Goal: Information Seeking & Learning: Learn about a topic

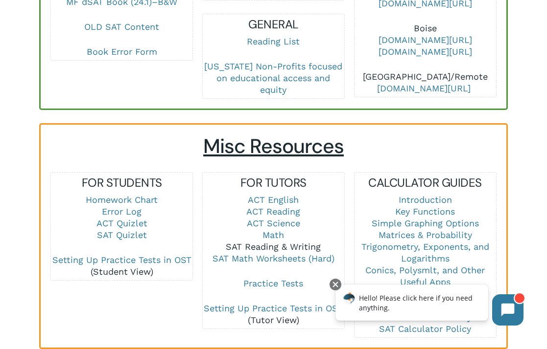
scroll to position [582, 0]
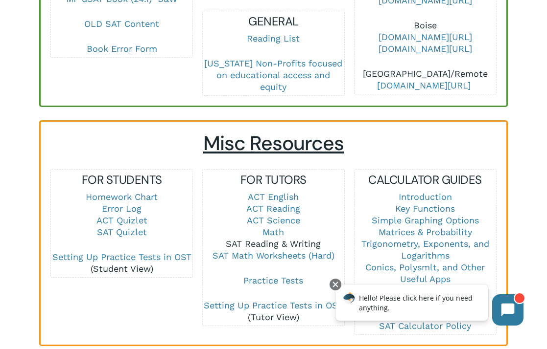
click at [290, 239] on link "SAT Reading & Writing" at bounding box center [273, 244] width 95 height 10
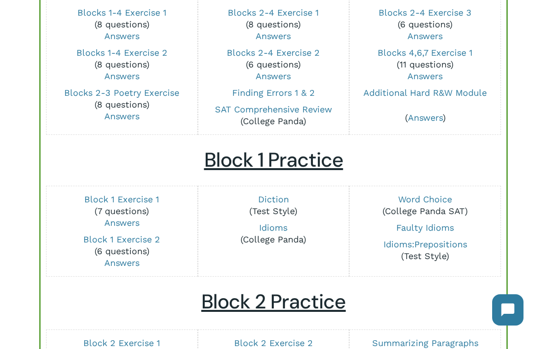
scroll to position [159, 0]
click at [415, 120] on link "Answers" at bounding box center [425, 117] width 35 height 10
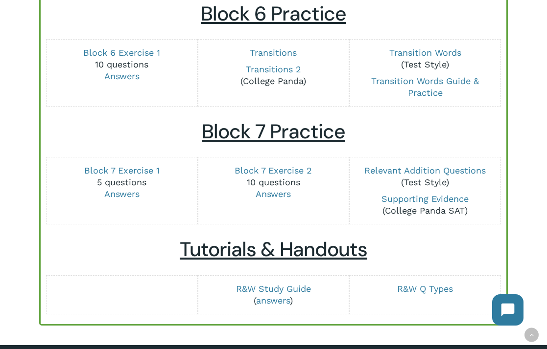
scroll to position [1241, 0]
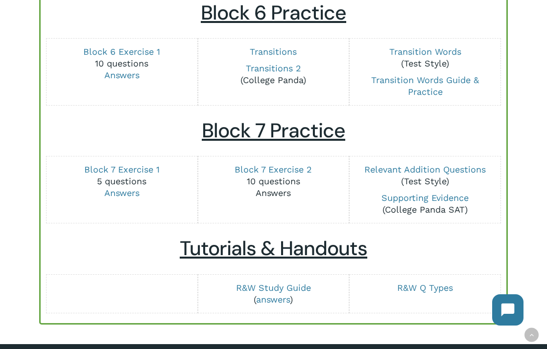
click at [271, 195] on link "Answers" at bounding box center [272, 193] width 35 height 10
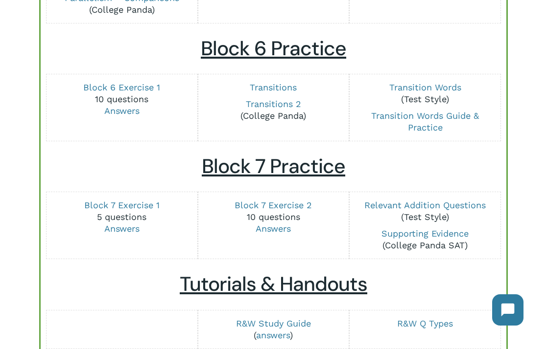
scroll to position [1206, 0]
click at [277, 104] on link "Transitions 2" at bounding box center [273, 103] width 55 height 10
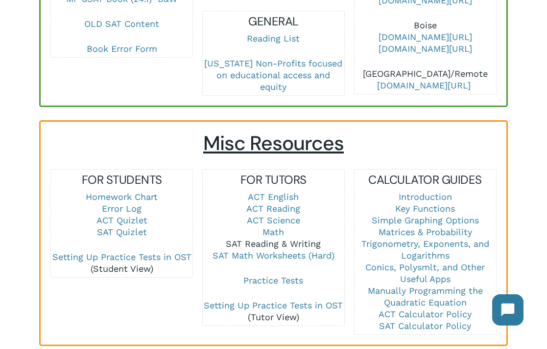
click at [279, 239] on link "SAT Reading & Writing" at bounding box center [273, 244] width 95 height 10
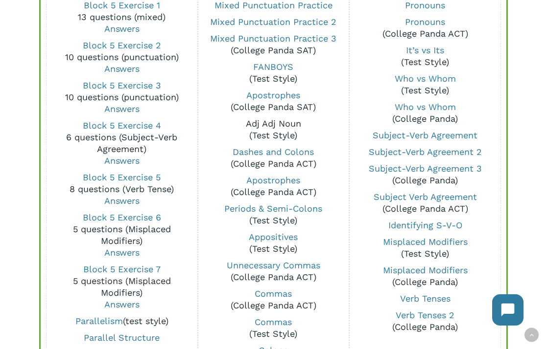
scroll to position [650, 0]
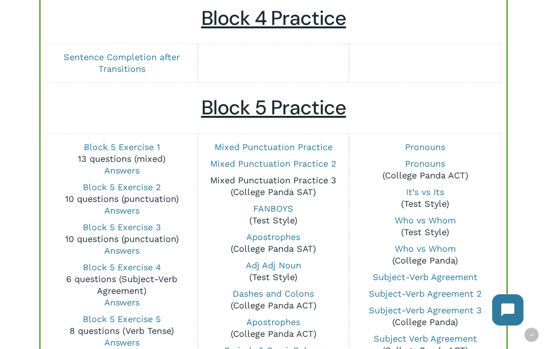
click at [268, 182] on link "Mixed Punctuation Practice 3" at bounding box center [273, 180] width 126 height 10
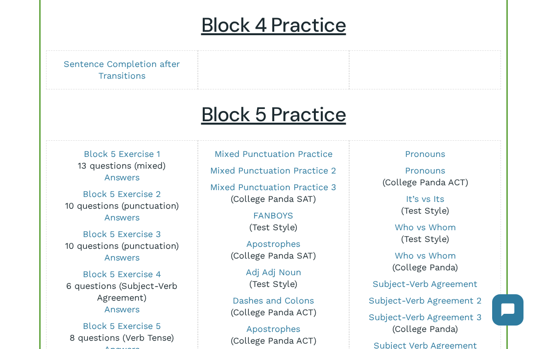
scroll to position [633, 0]
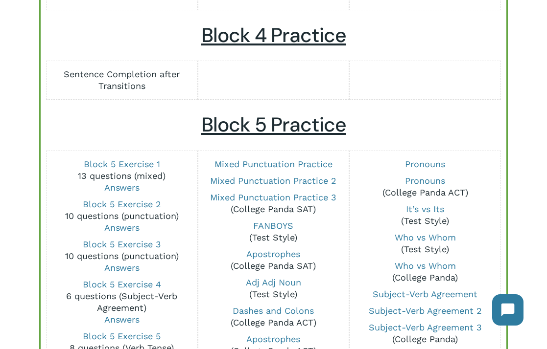
click at [118, 87] on link "Sentence Completion after Transitions" at bounding box center [122, 80] width 116 height 22
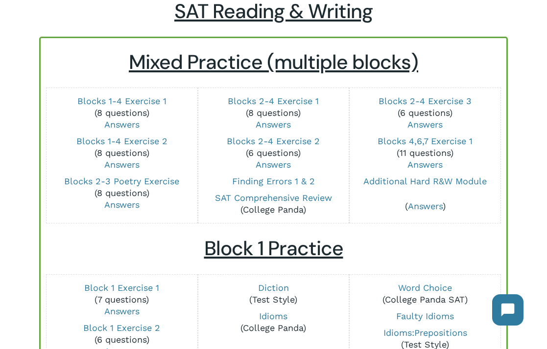
scroll to position [27, 0]
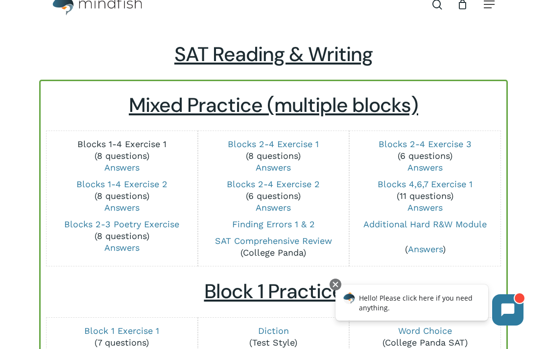
click at [140, 146] on link "Blocks 1-4 Exercise 1" at bounding box center [121, 144] width 89 height 10
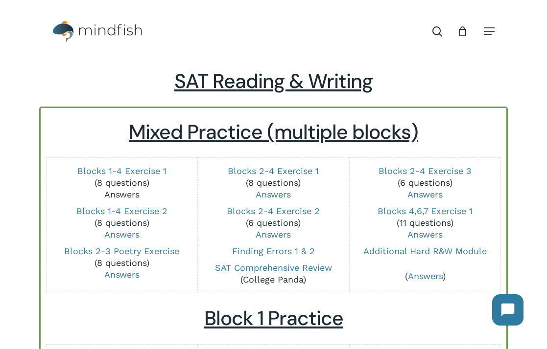
click at [136, 196] on link "Answers" at bounding box center [121, 194] width 35 height 10
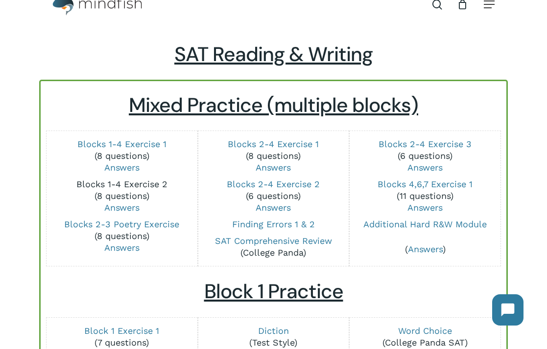
click at [144, 185] on link "Blocks 1-4 Exercise 2" at bounding box center [121, 184] width 91 height 10
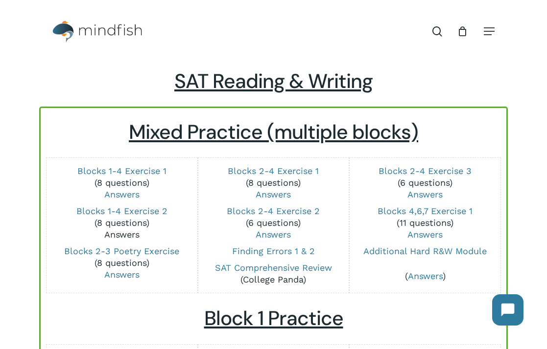
click at [132, 233] on link "Answers" at bounding box center [121, 235] width 35 height 10
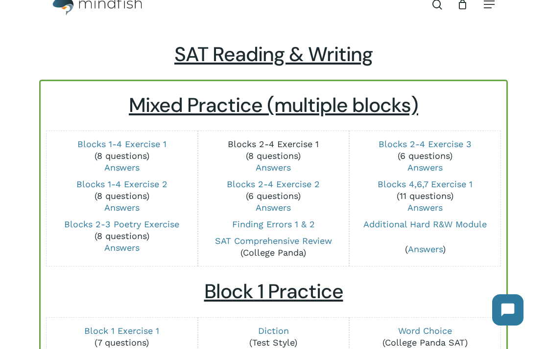
click at [288, 140] on link "Blocks 2-4 Exercise 1" at bounding box center [273, 144] width 91 height 10
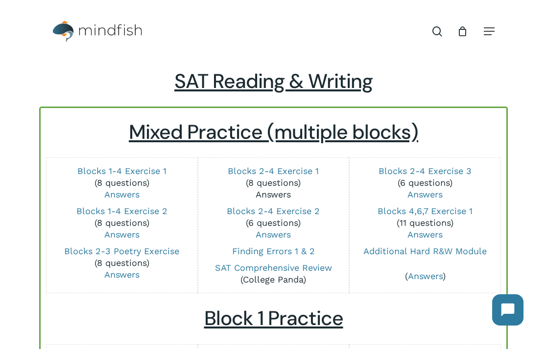
click at [260, 191] on link "Answers" at bounding box center [272, 194] width 35 height 10
